Goal: Find specific page/section: Find specific page/section

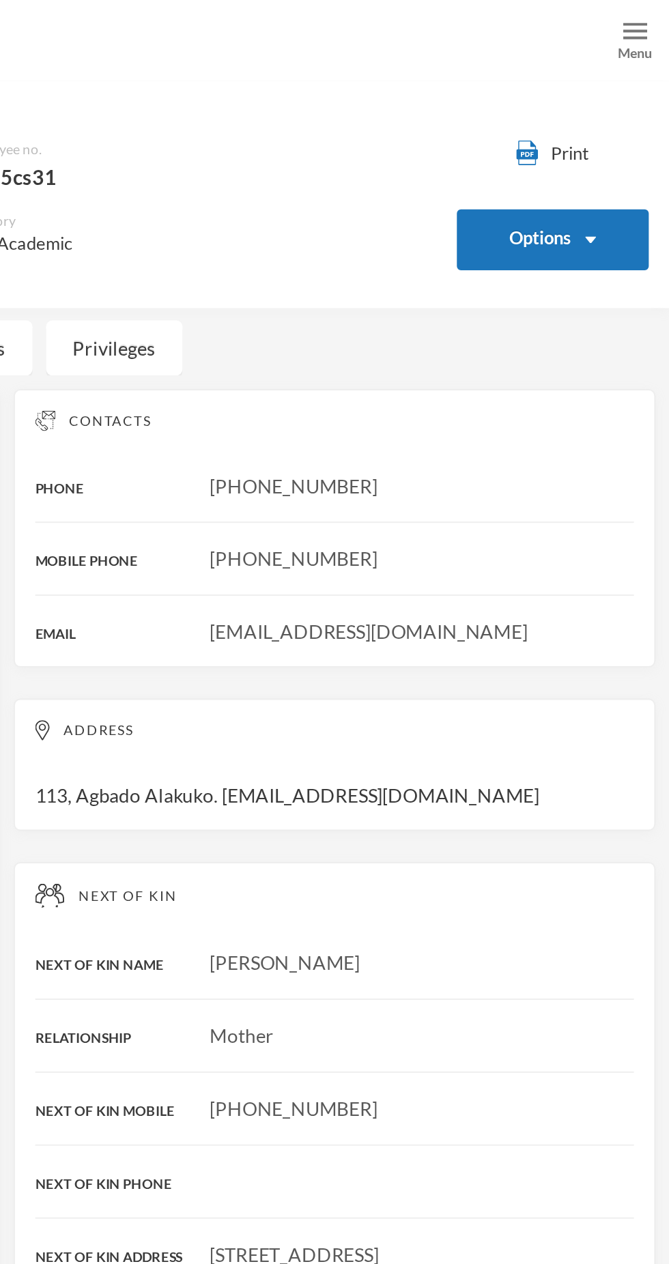
click at [641, 25] on div "Menu" at bounding box center [652, 20] width 34 height 41
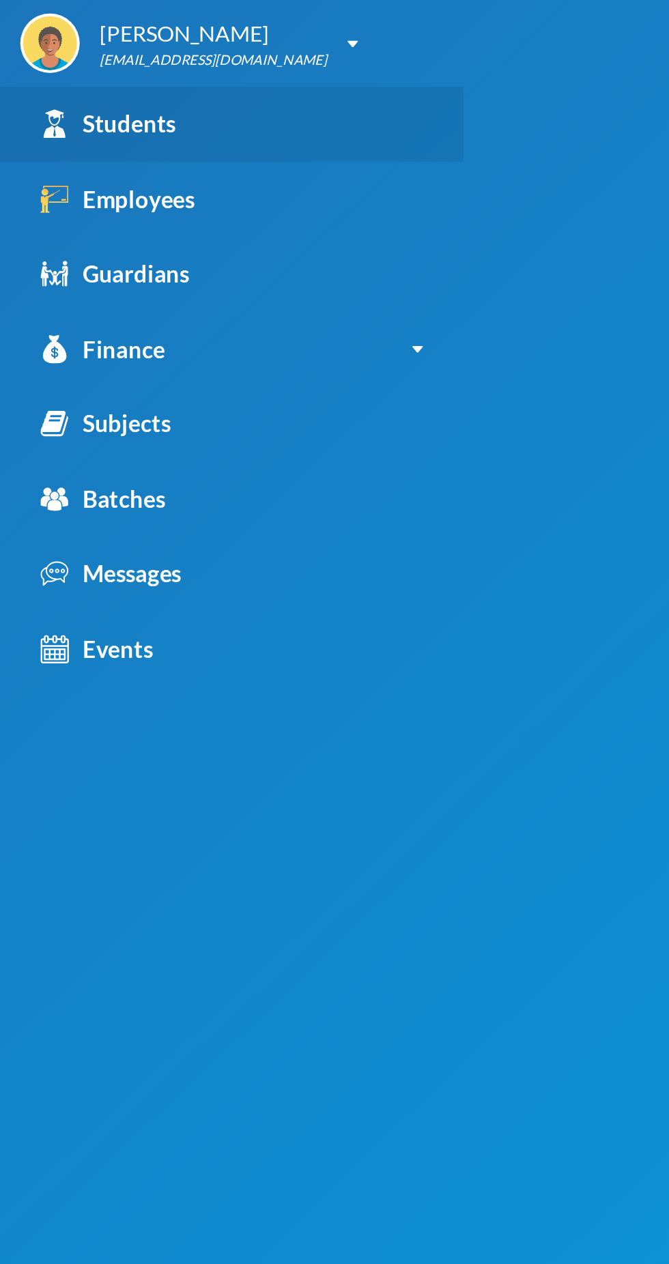
click at [62, 71] on div "Students" at bounding box center [54, 63] width 68 height 18
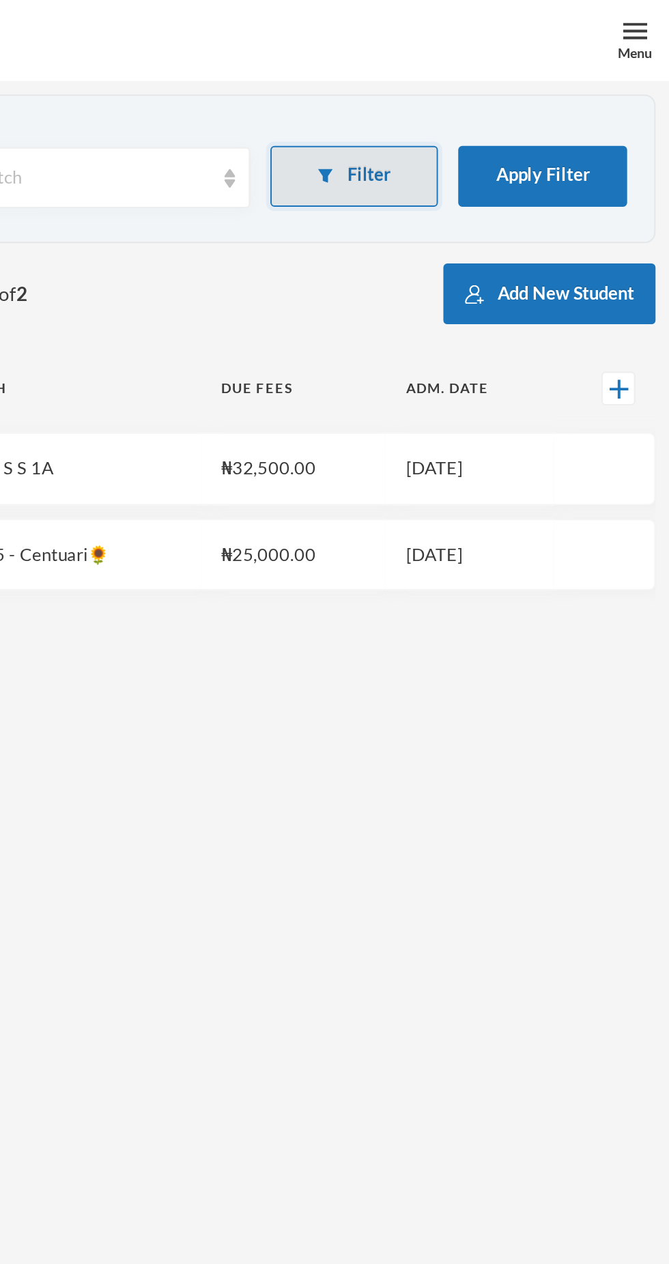
click at [507, 102] on button "Filter" at bounding box center [510, 89] width 85 height 31
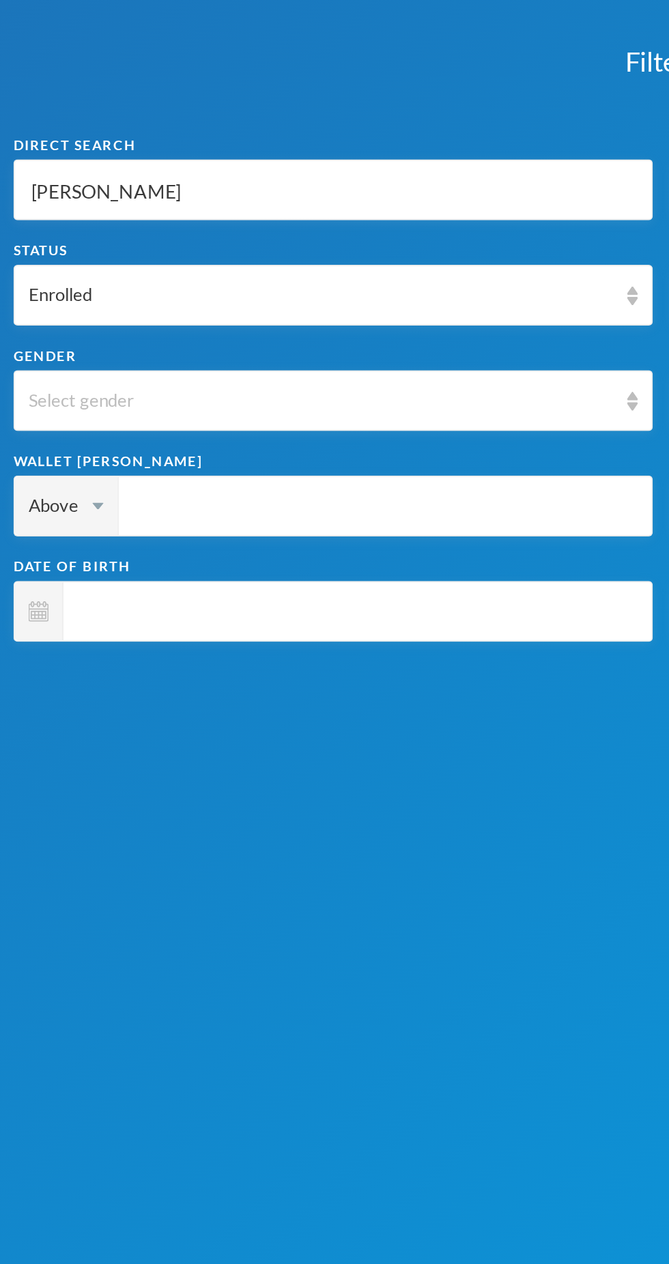
click at [165, 84] on input "[PERSON_NAME]" at bounding box center [168, 96] width 308 height 31
type input "[PERSON_NAME]"
type input "Herbe"
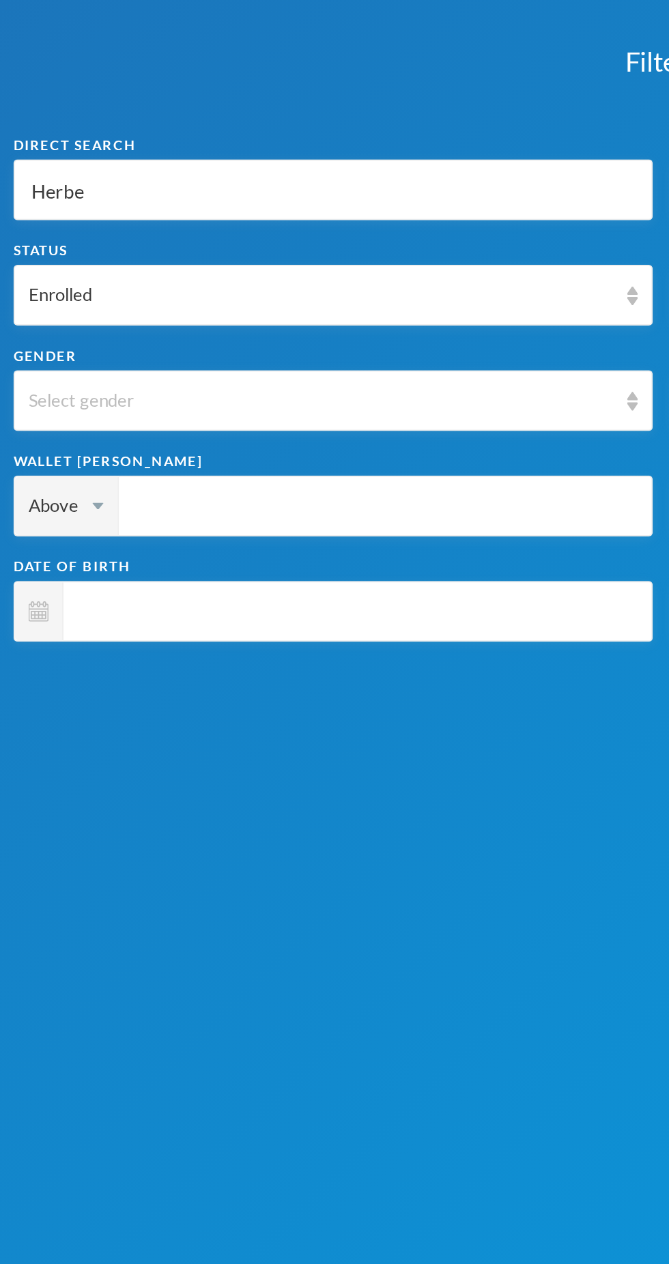
type input "Herb"
type input "Her"
type input "He"
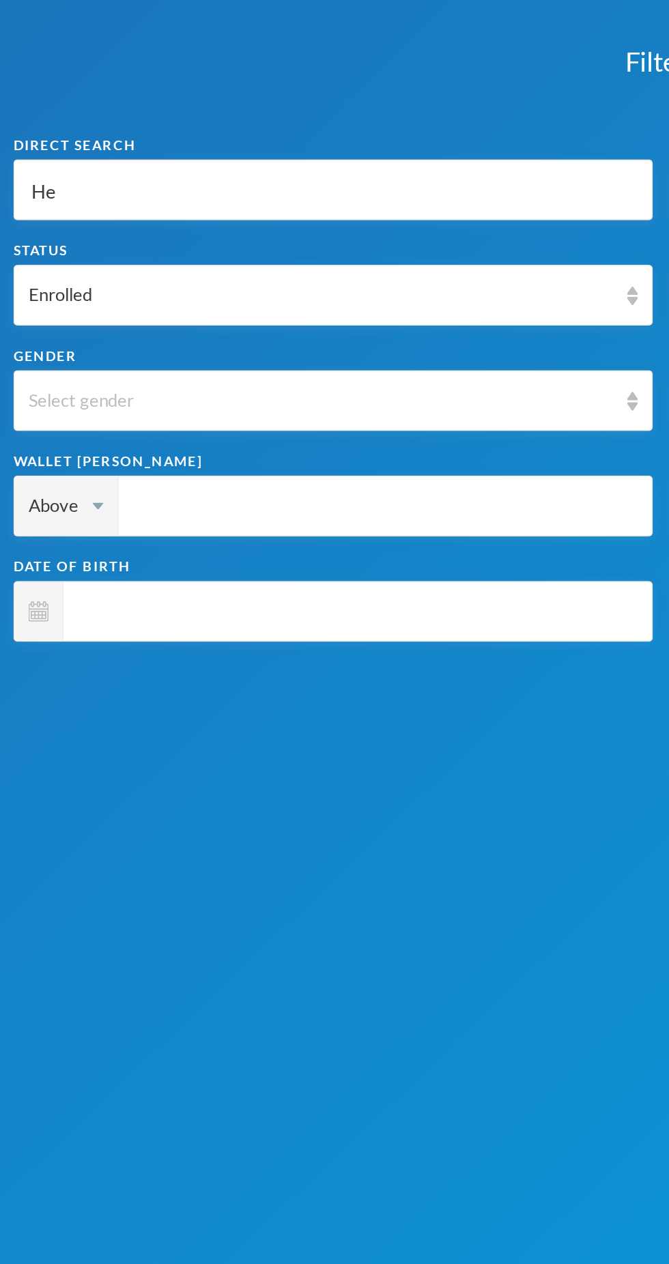
type input "He"
type input "H"
type input "M"
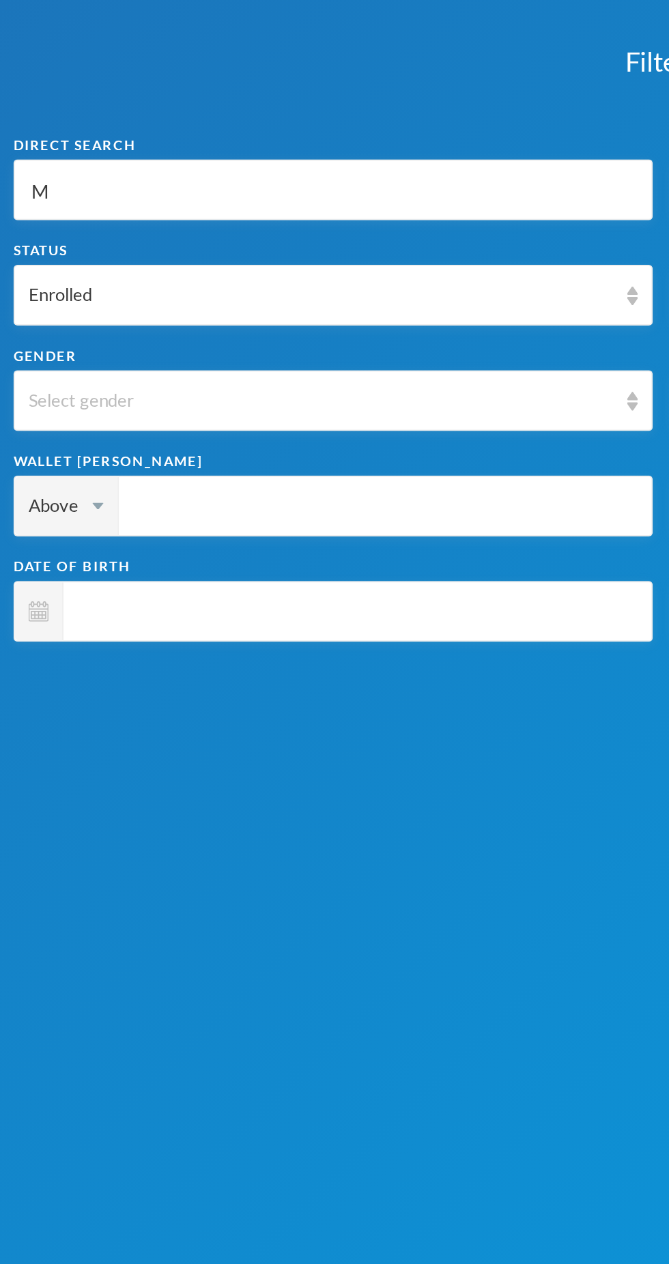
type input "Ma"
type input "Mar"
type input "Mark"
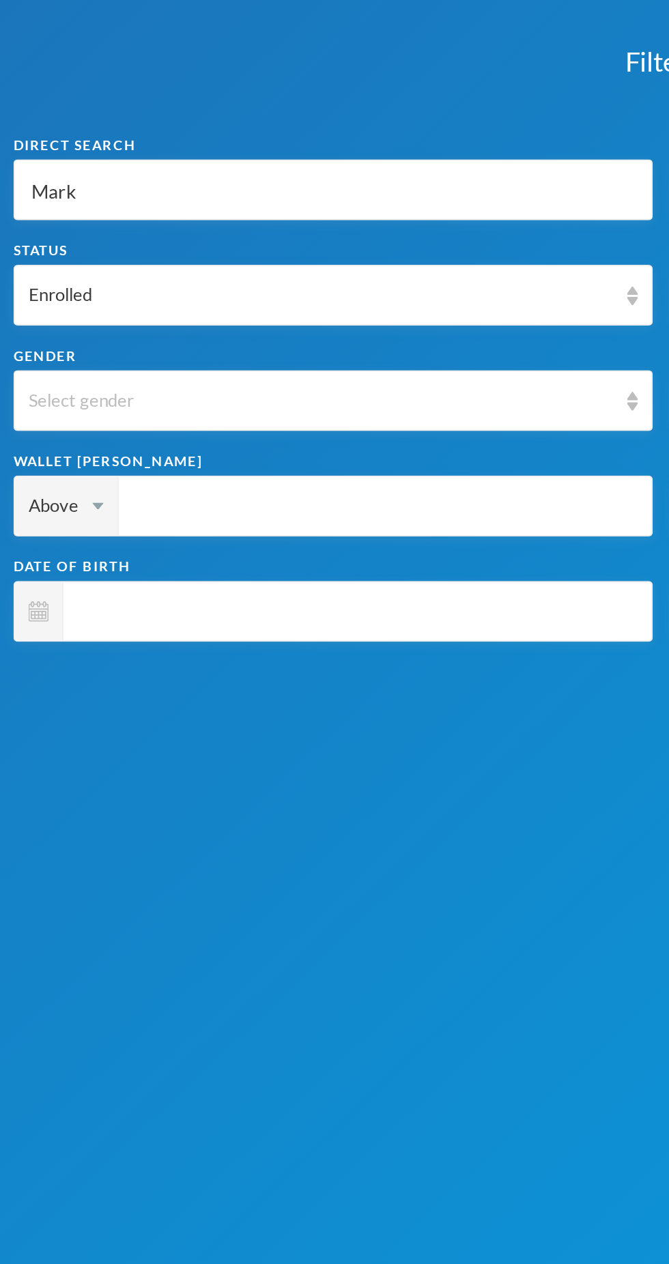
type input "Mark"
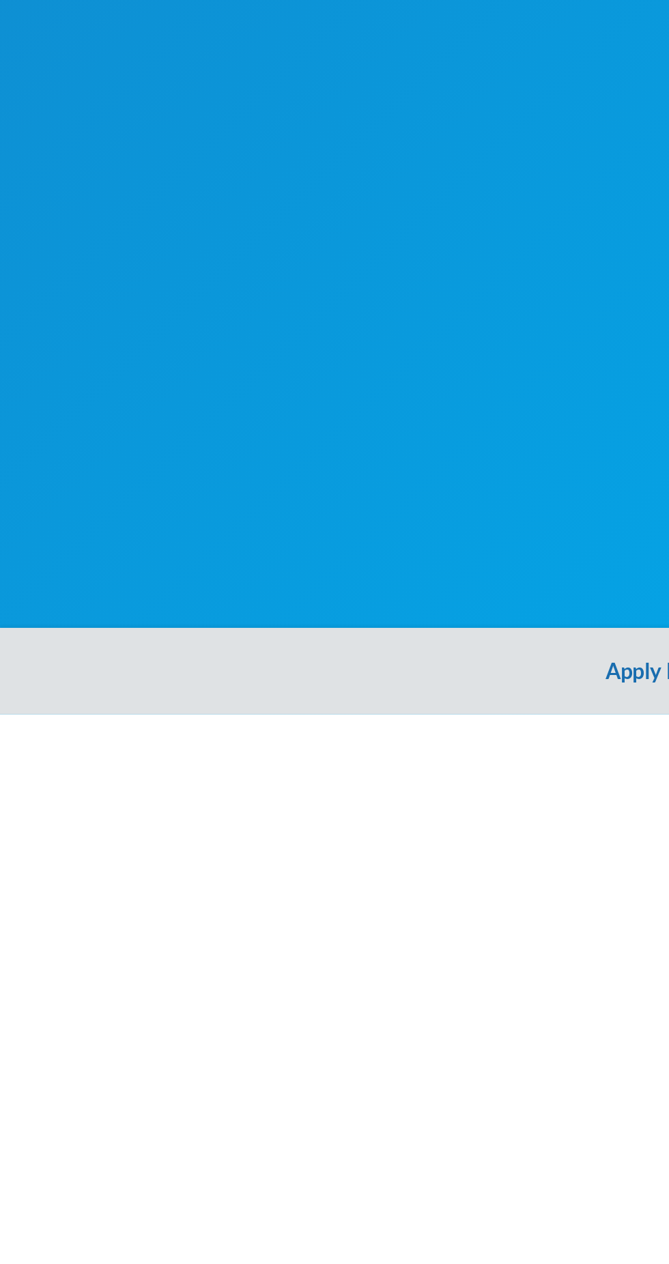
type input "Mark"
click at [311, 1247] on button "Apply Filter" at bounding box center [334, 1243] width 669 height 44
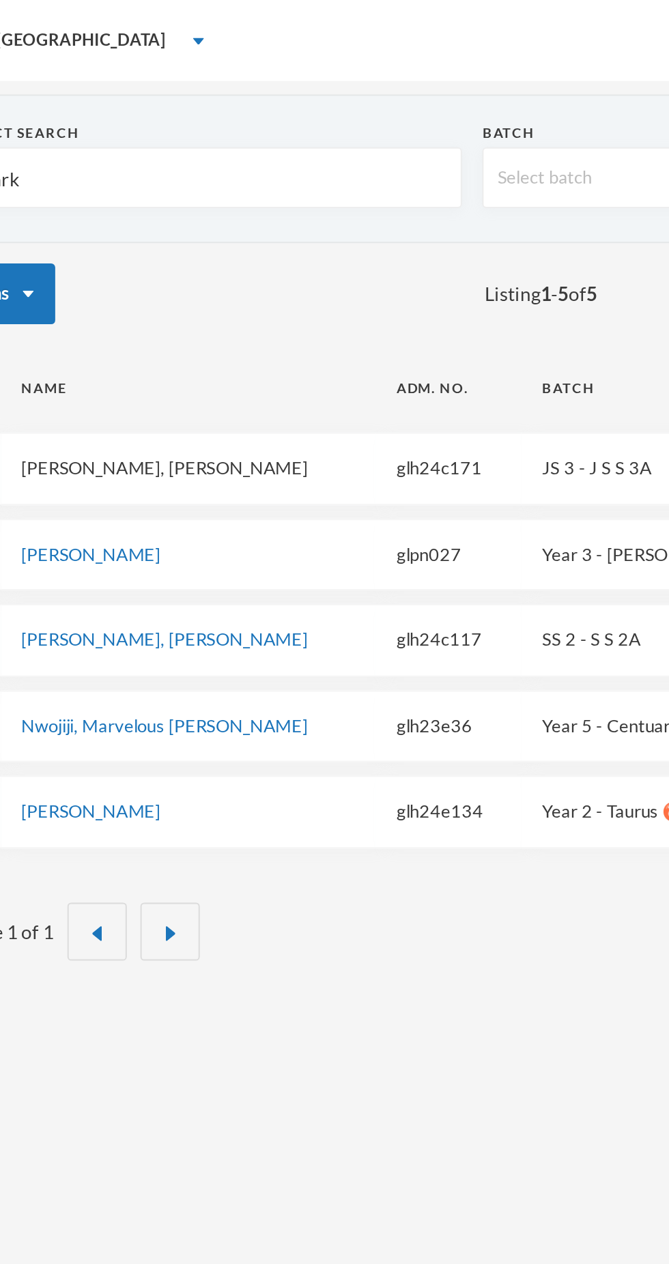
click at [97, 231] on link "[PERSON_NAME], [PERSON_NAME]" at bounding box center [126, 236] width 145 height 11
